Goal: Information Seeking & Learning: Learn about a topic

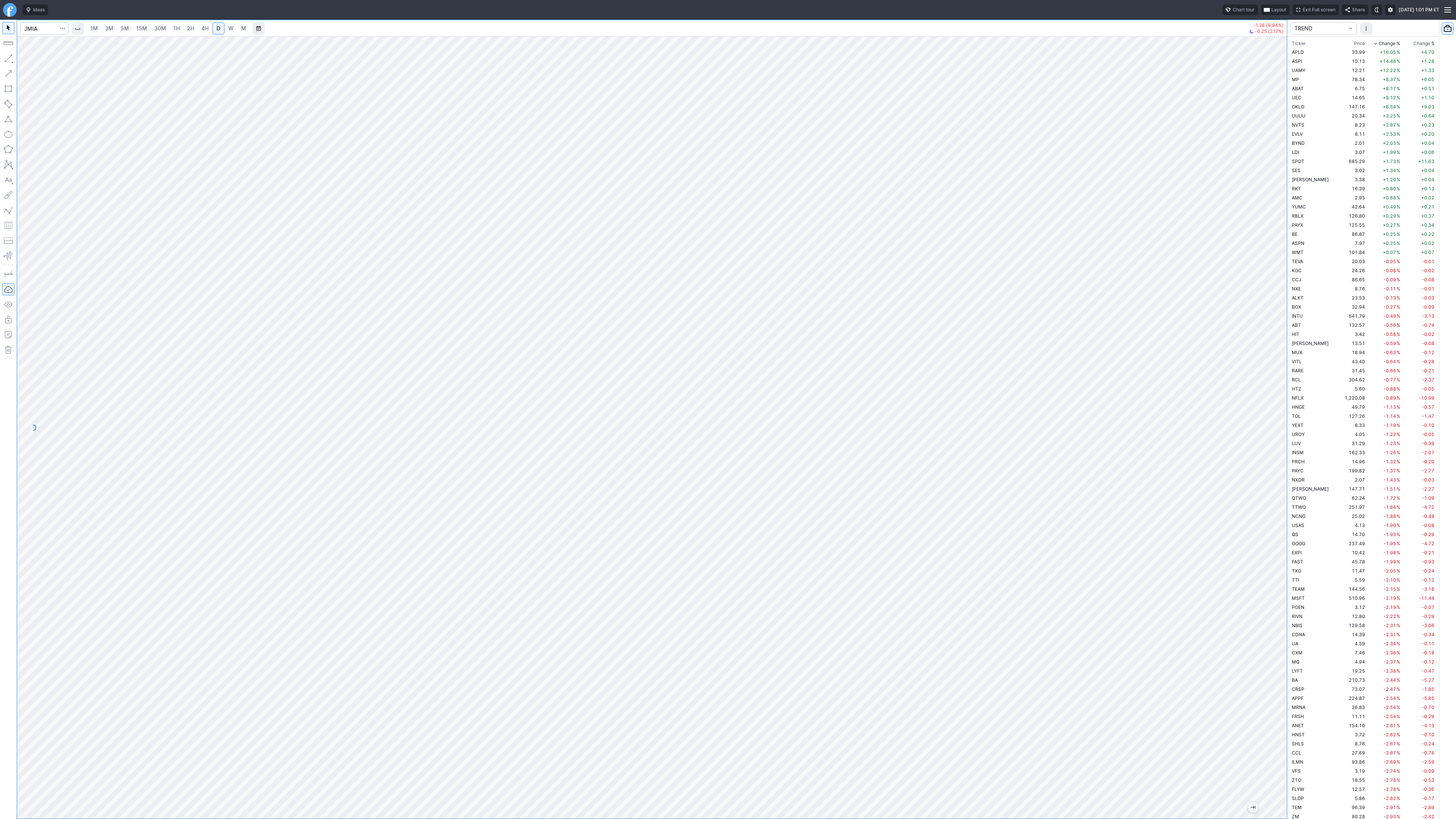
scroll to position [2290, 0]
click at [45, 25] on input "Search" at bounding box center [45, 29] width 48 height 13
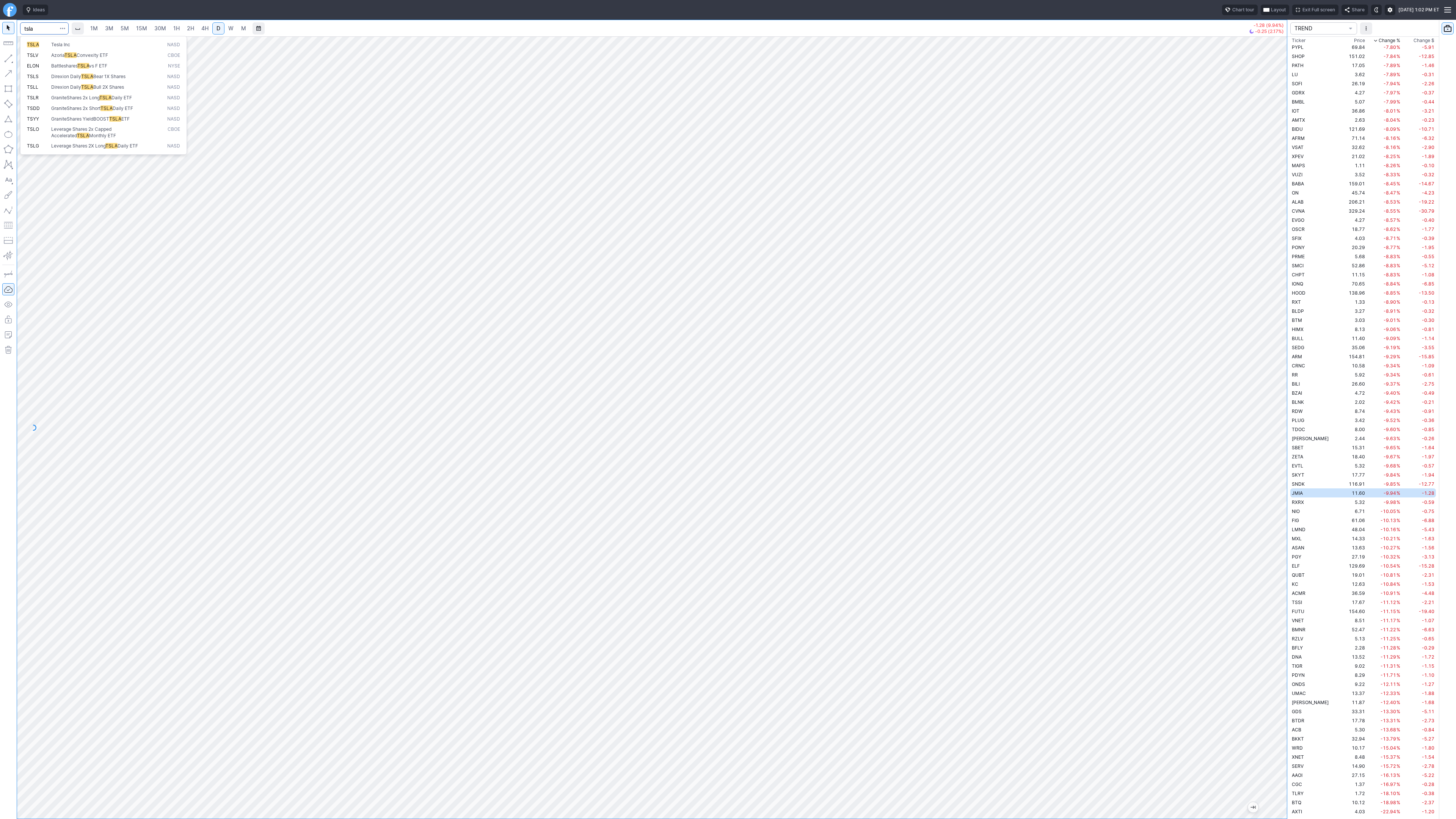
type input "tsla"
click at [278, 5] on div "Ideas Chart tour Layout Exit Full screen Share [DATE] 1:02 PM ET 1M 3M 5M 15M 3…" at bounding box center [728, 409] width 1456 height 819
click at [328, 13] on div "Ideas Chart tour Layout Exit Full screen Share [DATE] 1:02 PM ET 1M 3M 5M 15M 3…" at bounding box center [728, 409] width 1456 height 819
click at [154, 0] on div "Ideas Chart tour Layout Exit Full screen Share [DATE] 1:02 PM ET 1M 3M 5M 15M 3…" at bounding box center [728, 409] width 1456 height 819
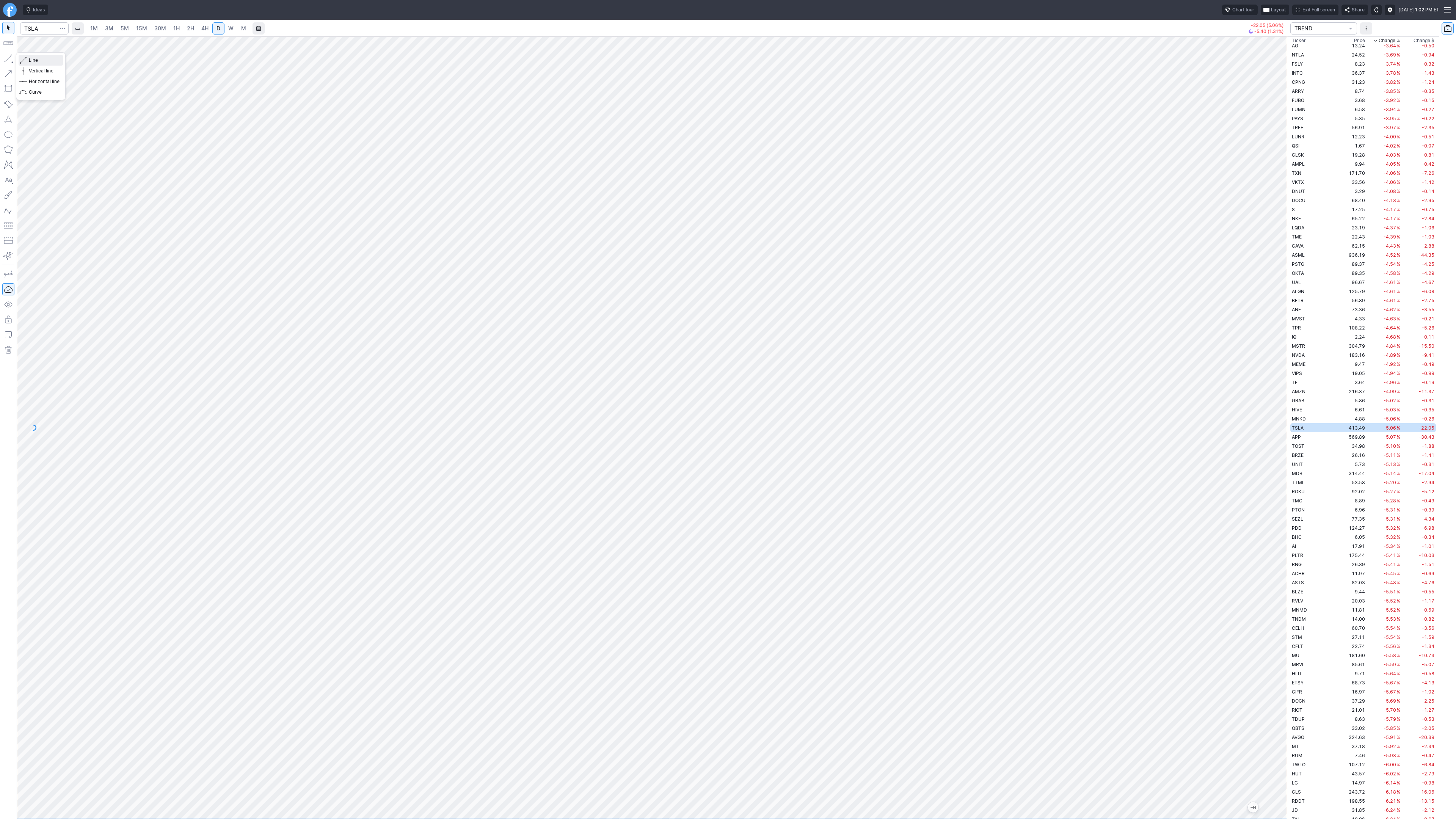
click at [34, 61] on span "Line" at bounding box center [44, 60] width 30 height 8
click at [30, 59] on span "Line" at bounding box center [44, 60] width 30 height 8
click at [21, 58] on button "Line" at bounding box center [41, 60] width 45 height 11
drag, startPoint x: 1282, startPoint y: 444, endPoint x: 1286, endPoint y: 478, distance: 34.2
click at [1286, 478] on div at bounding box center [1279, 426] width 16 height 763
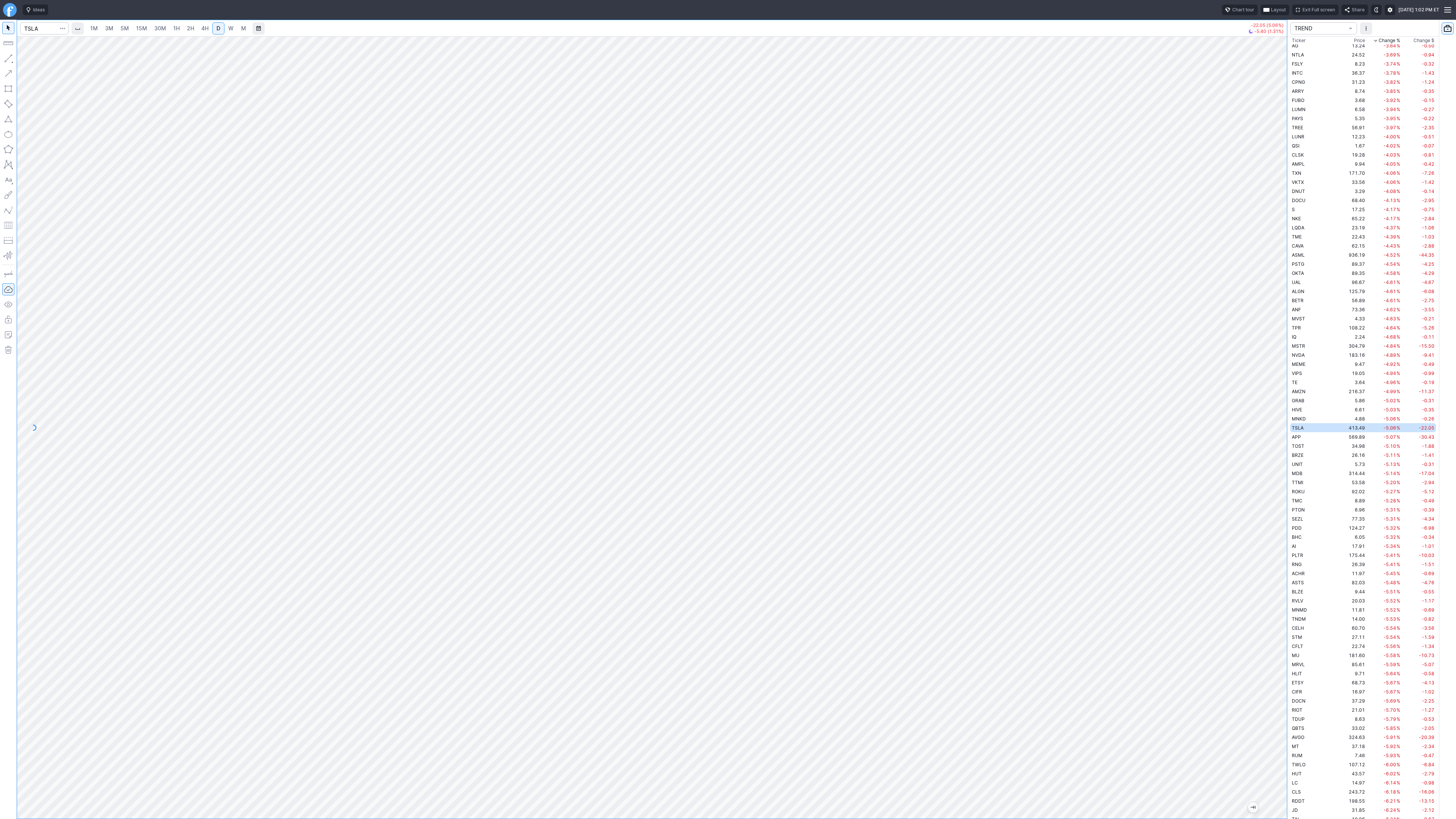
drag, startPoint x: 1282, startPoint y: 471, endPoint x: 1276, endPoint y: 445, distance: 26.7
click at [1276, 445] on div at bounding box center [1279, 426] width 16 height 763
drag, startPoint x: 37, startPoint y: 58, endPoint x: 38, endPoint y: 74, distance: 16.0
click at [37, 59] on span "Line" at bounding box center [44, 60] width 30 height 8
click at [1456, 227] on div "1M 3M 5M 15M 30M 1H 2H 4H D W M -22.05 (5.06%) -5.40 (1.31%) TREND Ticker Price…" at bounding box center [728, 419] width 1456 height 799
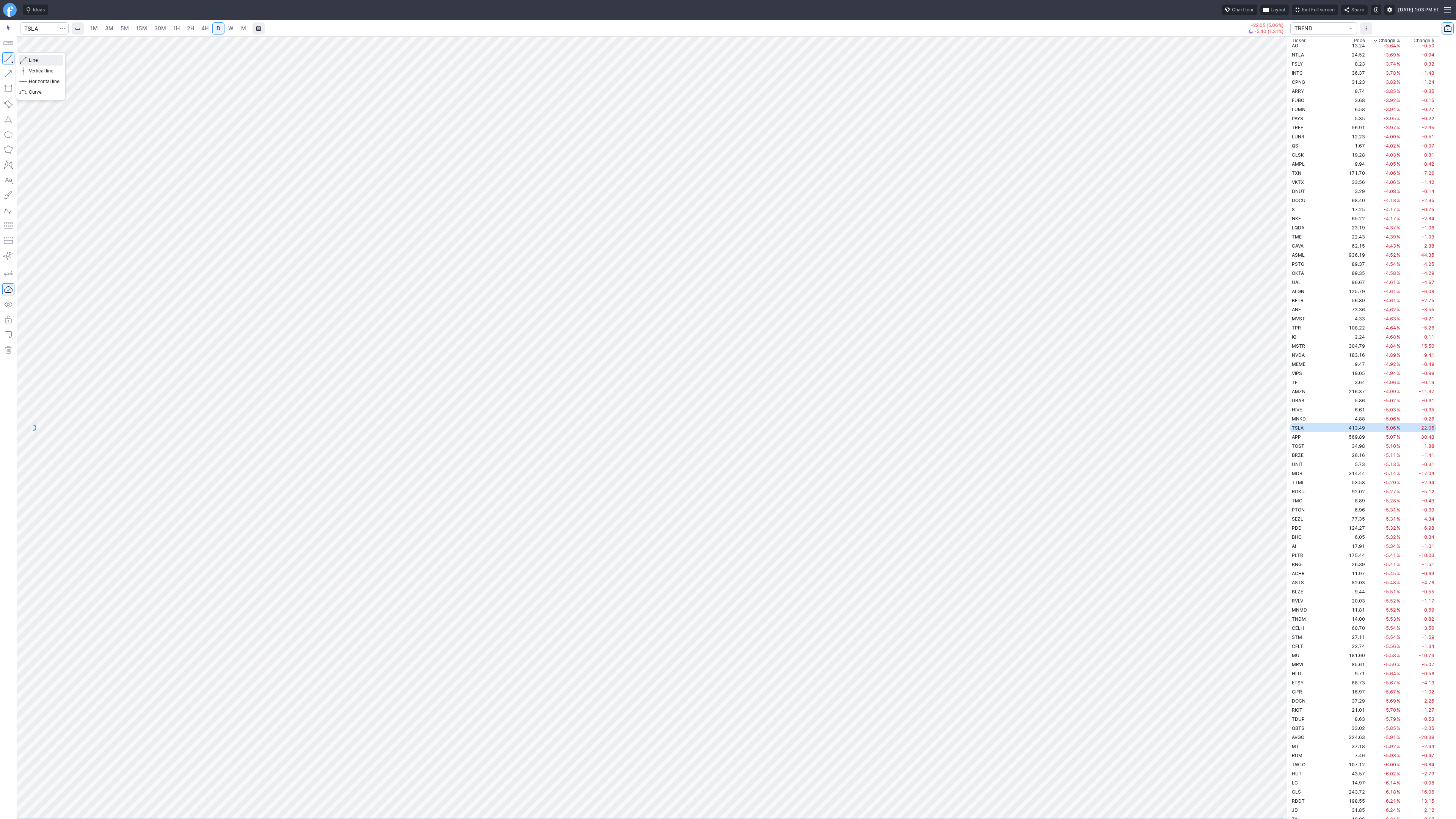
drag, startPoint x: 28, startPoint y: 59, endPoint x: 50, endPoint y: 76, distance: 27.8
click at [29, 62] on span "Line" at bounding box center [44, 60] width 30 height 8
click at [34, 63] on span "Line" at bounding box center [44, 60] width 30 height 8
click at [203, 28] on span "4H" at bounding box center [205, 28] width 7 height 6
click at [216, 31] on span "D" at bounding box center [218, 29] width 5 height 8
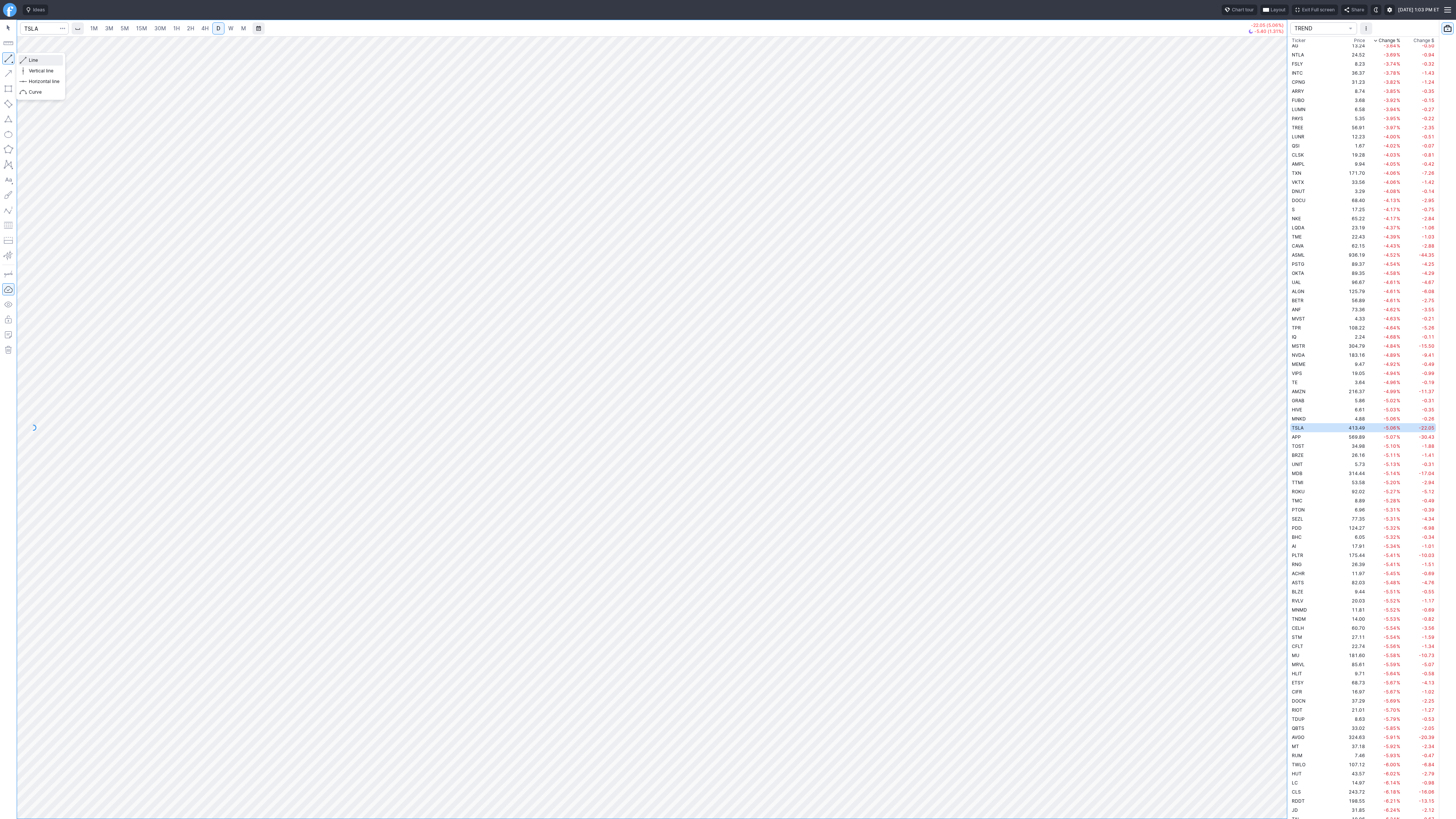
click at [34, 60] on span "Line" at bounding box center [44, 60] width 30 height 8
click at [12, 56] on button "button" at bounding box center [9, 59] width 13 height 13
click at [30, 61] on span "Line" at bounding box center [44, 60] width 30 height 8
click at [7, 57] on button "button" at bounding box center [9, 59] width 13 height 13
click at [34, 31] on input "Search" at bounding box center [45, 29] width 48 height 13
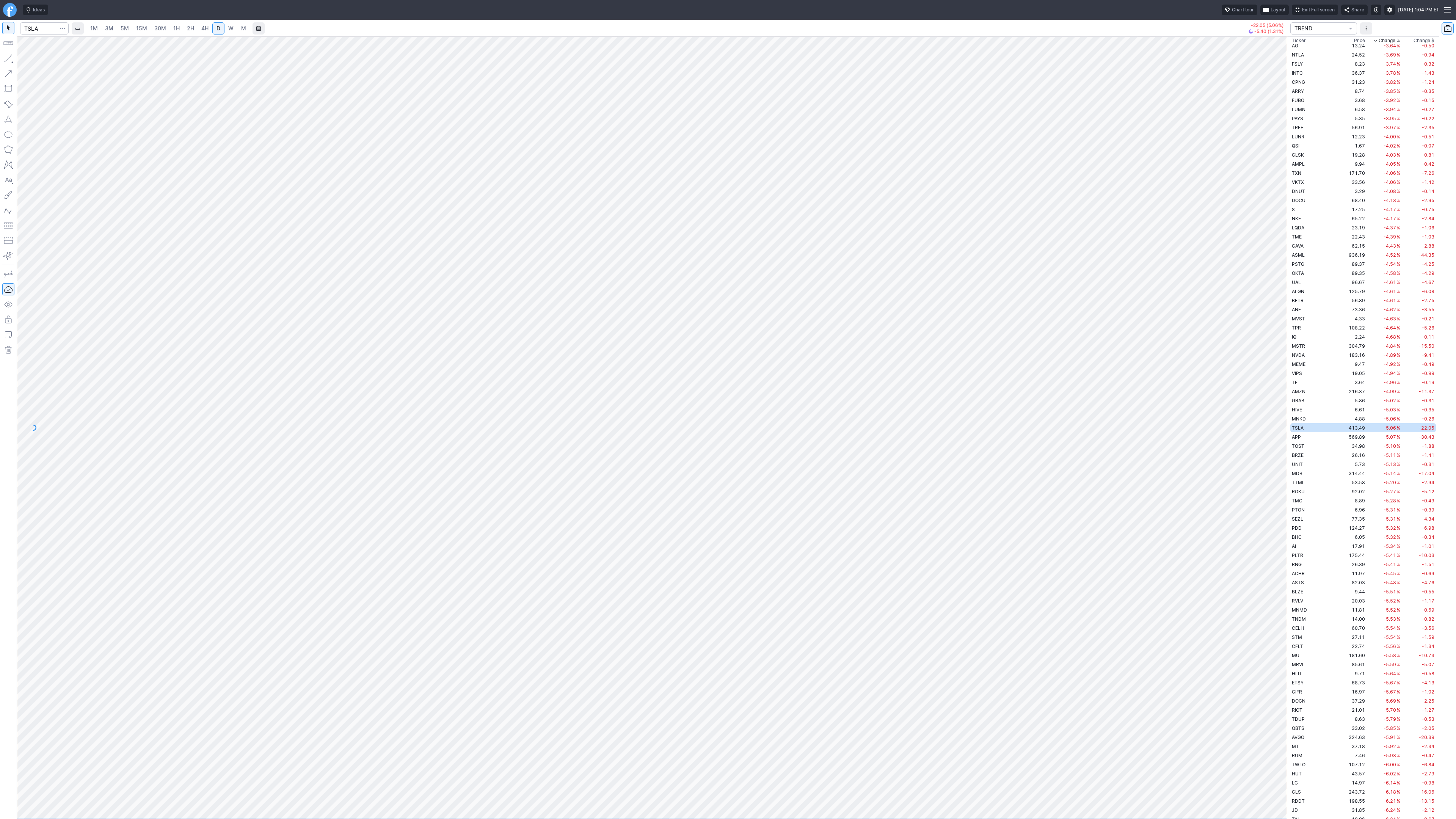
click at [872, 16] on div "Ideas Chart tour Layout Exit Full screen Share [DATE] 1:04 PM ET 1M 3M 5M 15M 3…" at bounding box center [728, 409] width 1456 height 819
click at [704, 13] on div "Ideas Chart tour Layout Exit Full screen Share [DATE] 1:05 PM ET 1M 3M 5M 15M 3…" at bounding box center [728, 409] width 1456 height 819
click at [41, 62] on span "Line" at bounding box center [44, 60] width 30 height 8
click at [7, 56] on button "button" at bounding box center [9, 59] width 13 height 13
click at [7, 62] on button "button" at bounding box center [9, 59] width 13 height 13
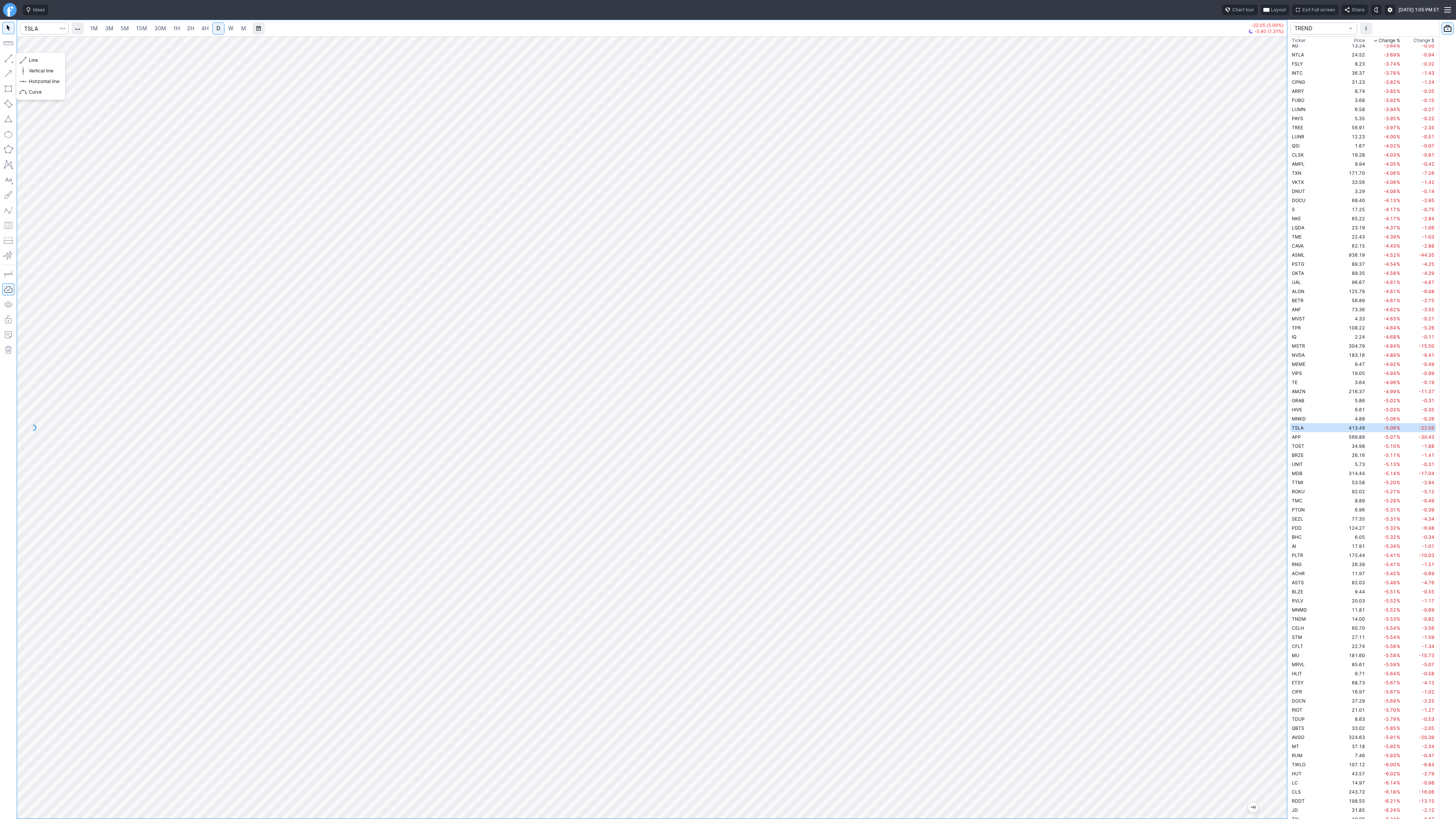
click at [3, 59] on button "button" at bounding box center [9, 59] width 13 height 13
click at [59, 63] on button "Line" at bounding box center [41, 60] width 45 height 11
click at [32, 59] on span "Line" at bounding box center [44, 60] width 30 height 8
click at [5, 59] on button "button" at bounding box center [9, 59] width 13 height 13
click at [24, 59] on span "button" at bounding box center [24, 60] width 5 height 11
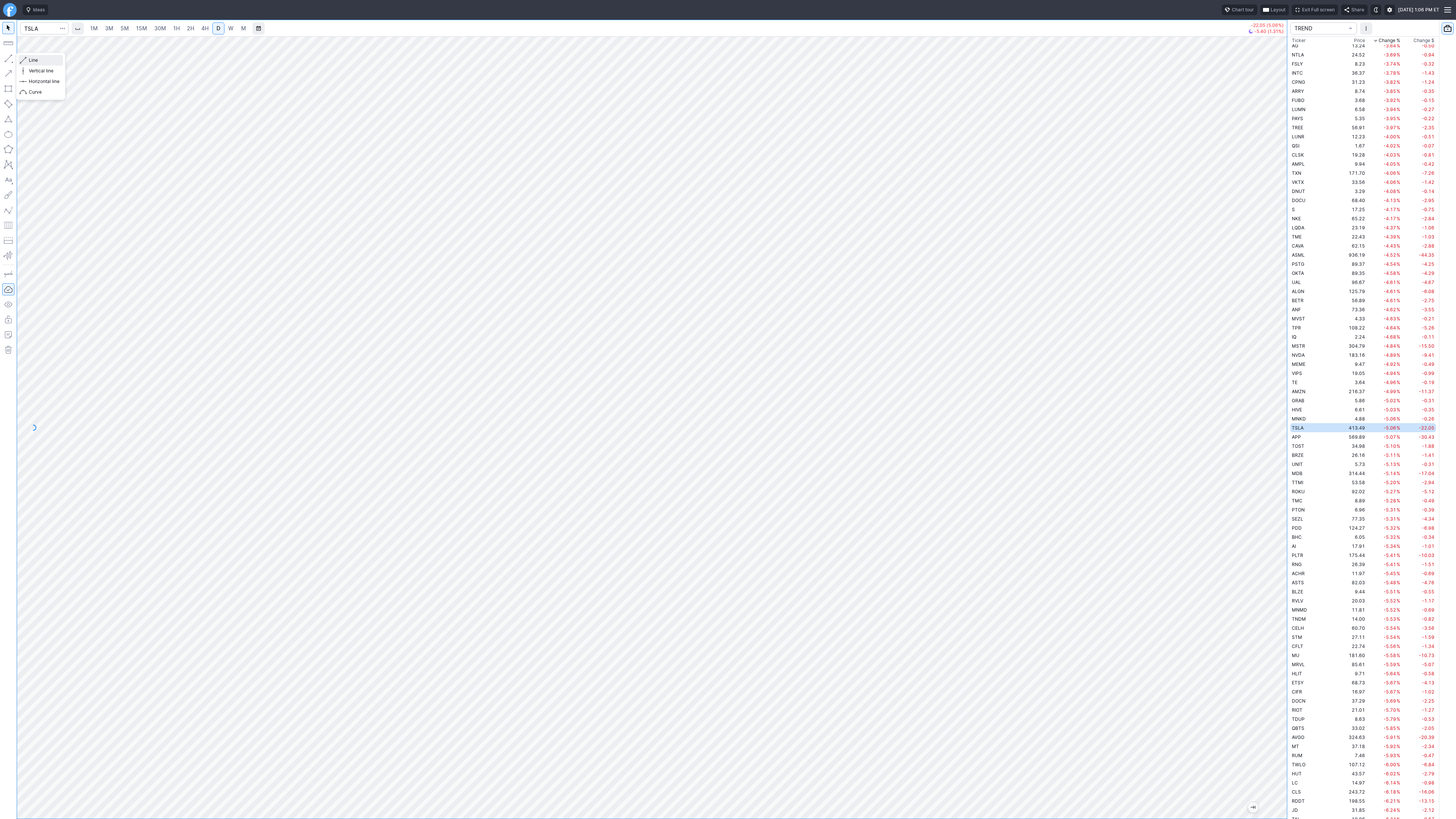
click at [24, 57] on span "button" at bounding box center [24, 60] width 5 height 11
click at [27, 60] on button "Line" at bounding box center [41, 60] width 45 height 11
click at [1408, 181] on div "1M 3M 5M 15M 30M 1H 2H 4H D W M -22.05 (5.06%) -5.40 (1.31%) TREND Ticker Price…" at bounding box center [728, 419] width 1456 height 799
click at [1314, 362] on div "1M 3M 5M 15M 30M 1H 2H 4H D W M -22.05 (5.06%) -5.40 (1.31%) TREND Ticker Price…" at bounding box center [728, 419] width 1456 height 799
click at [1283, 310] on div at bounding box center [652, 428] width 1270 height 782
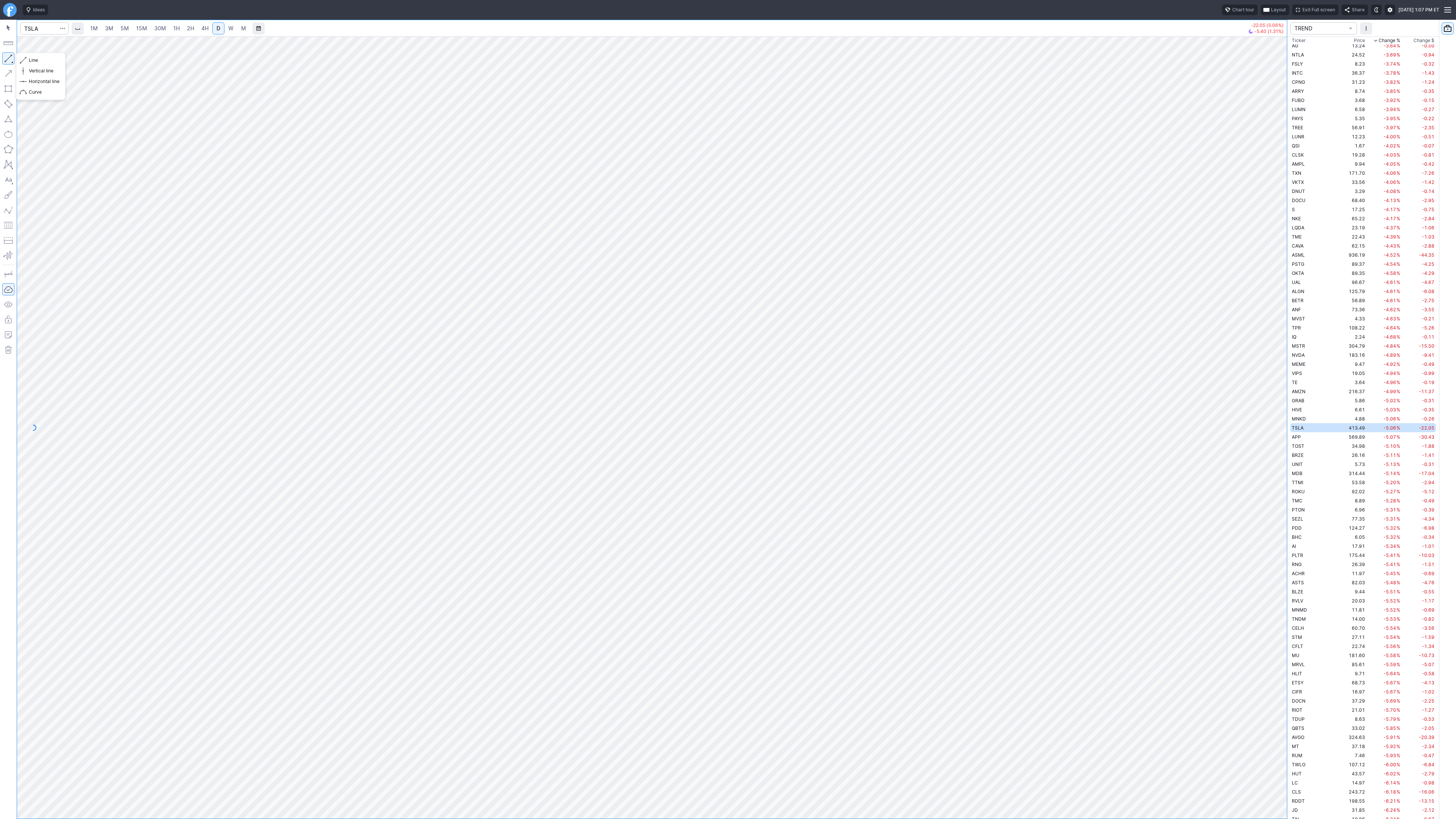
click at [6, 56] on button "button" at bounding box center [9, 59] width 13 height 13
click at [31, 61] on span "Line" at bounding box center [44, 60] width 30 height 8
click at [9, 59] on button "button" at bounding box center [9, 59] width 13 height 13
click at [12, 59] on button "button" at bounding box center [9, 59] width 13 height 13
click at [25, 59] on span "button" at bounding box center [24, 60] width 5 height 11
